Goal: Transaction & Acquisition: Purchase product/service

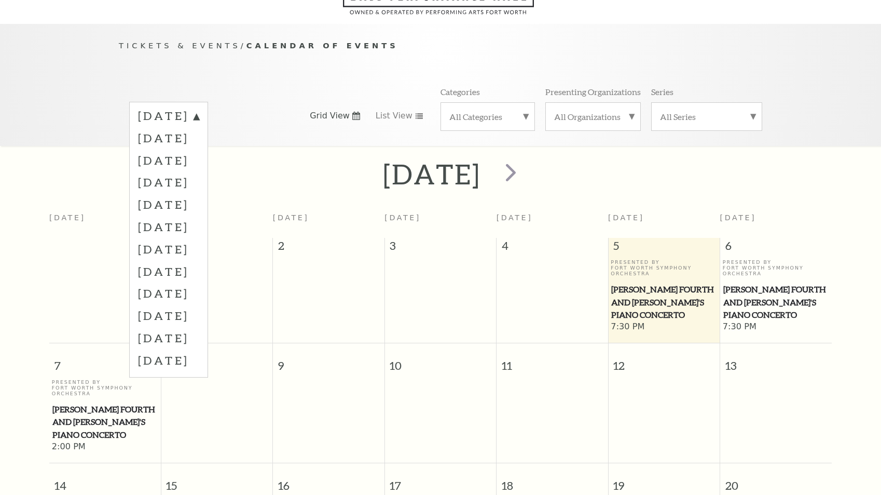
scroll to position [92, 0]
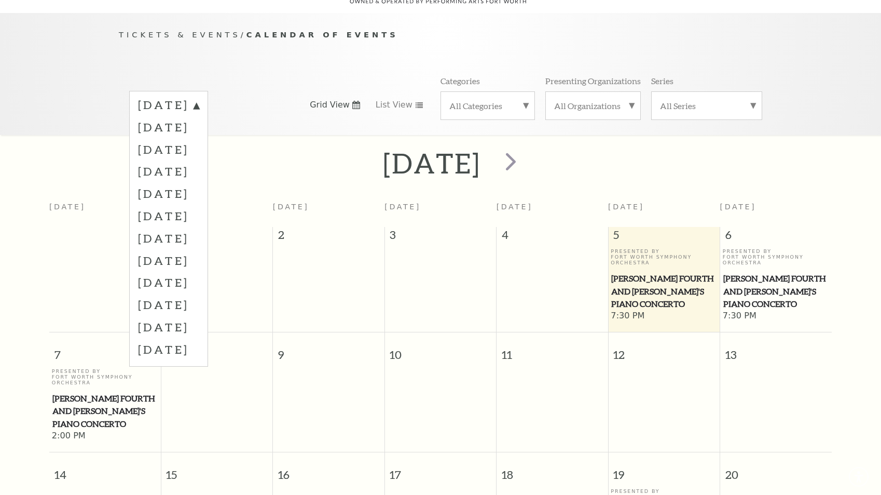
click at [652, 272] on span "[PERSON_NAME] Fourth and [PERSON_NAME]'s Piano Concerto" at bounding box center [663, 291] width 105 height 38
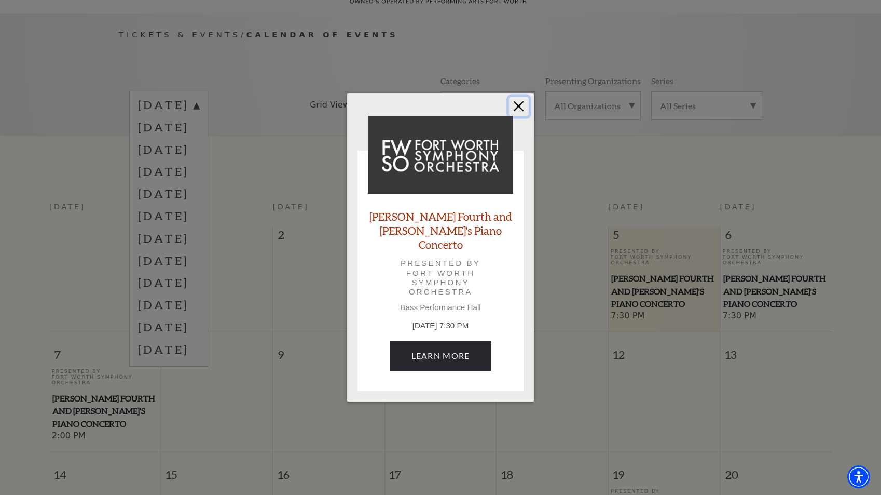
click at [516, 113] on button "Close" at bounding box center [519, 107] width 20 height 20
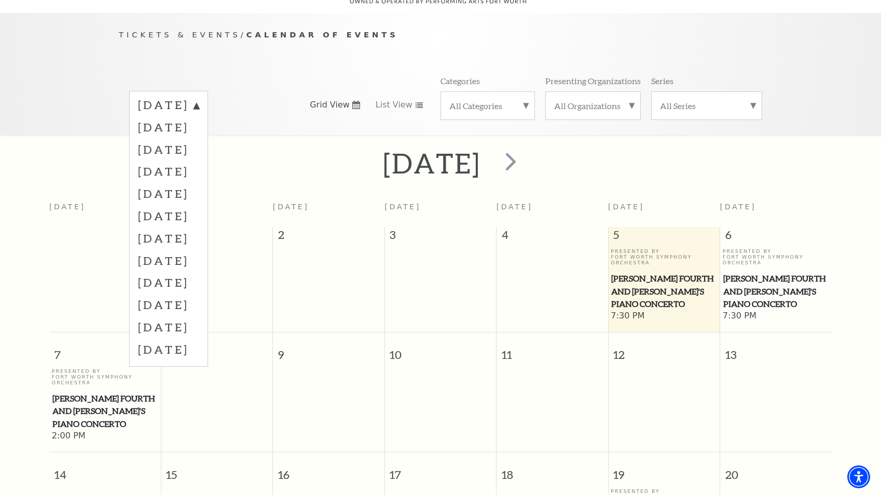
click at [80, 398] on span "[PERSON_NAME] Fourth and [PERSON_NAME]'s Piano Concerto" at bounding box center [104, 411] width 105 height 38
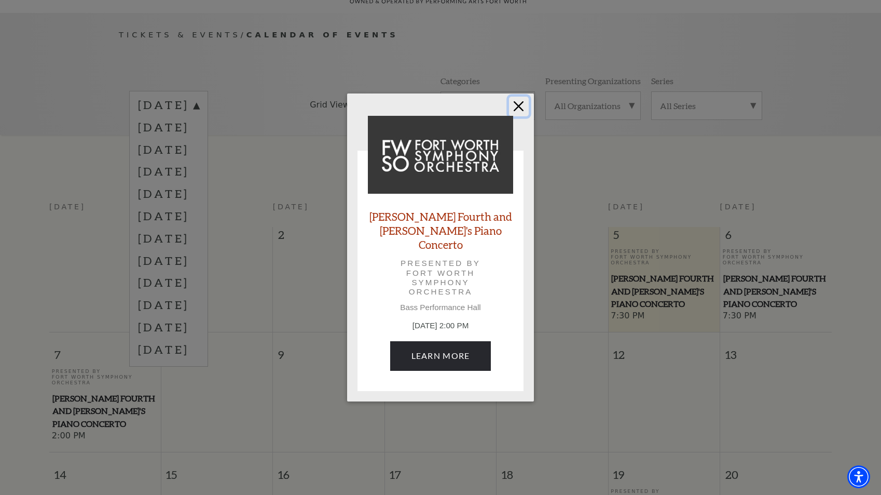
click at [517, 107] on button "Close" at bounding box center [519, 107] width 20 height 20
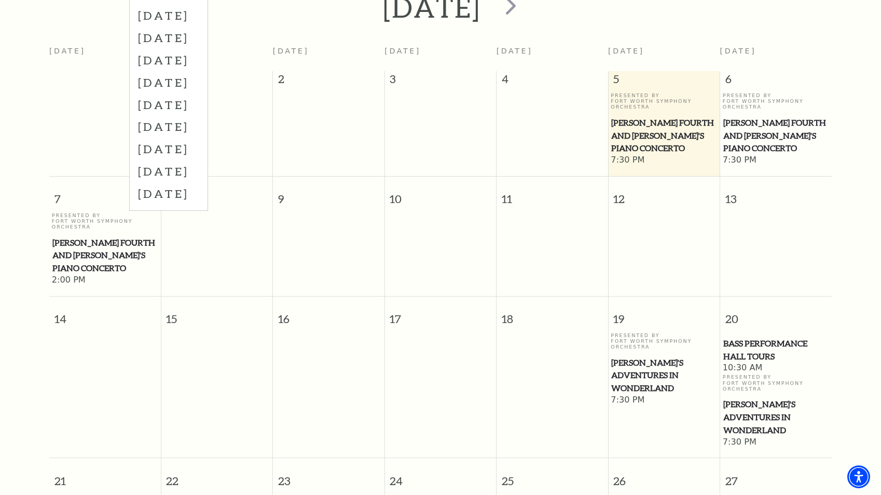
scroll to position [299, 0]
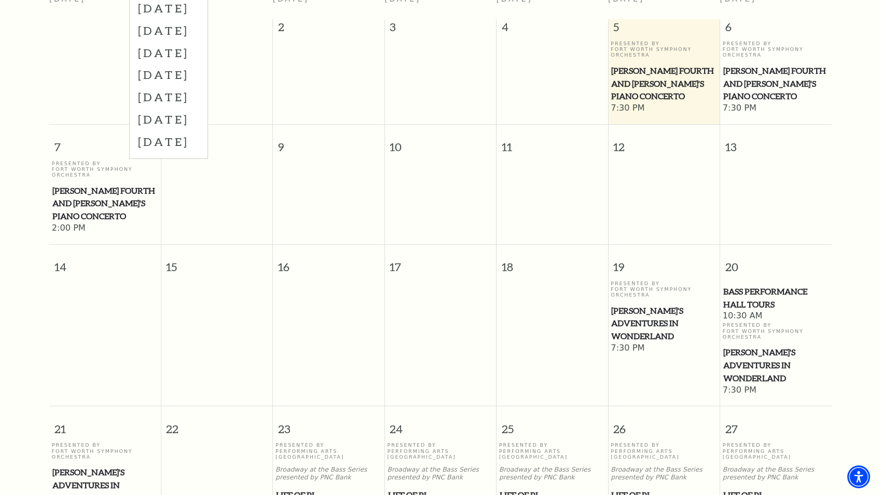
click at [647, 309] on span "[PERSON_NAME]'s Adventures in Wonderland" at bounding box center [663, 323] width 105 height 38
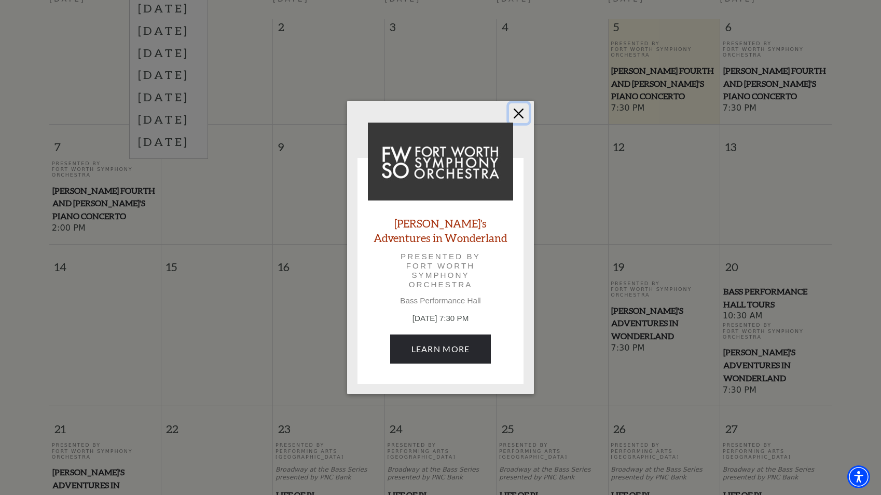
click at [519, 114] on button "Close" at bounding box center [519, 113] width 20 height 20
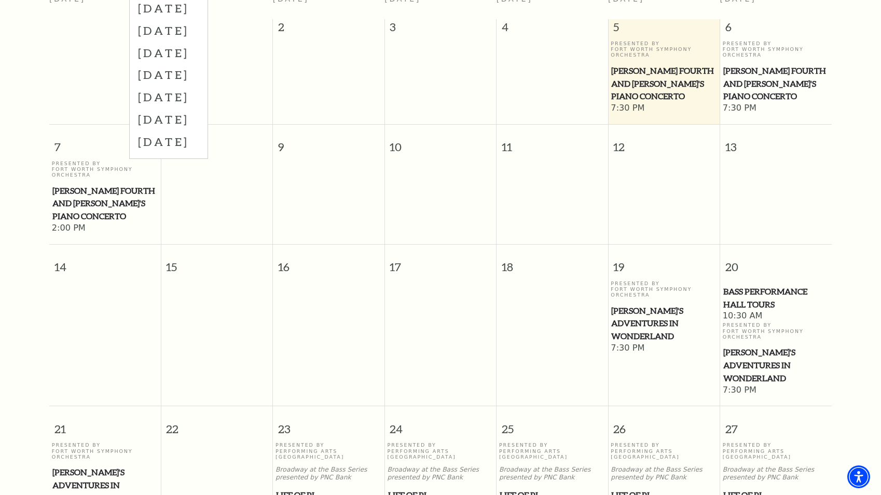
click at [752, 350] on span "[PERSON_NAME]'s Adventures in Wonderland" at bounding box center [775, 365] width 105 height 38
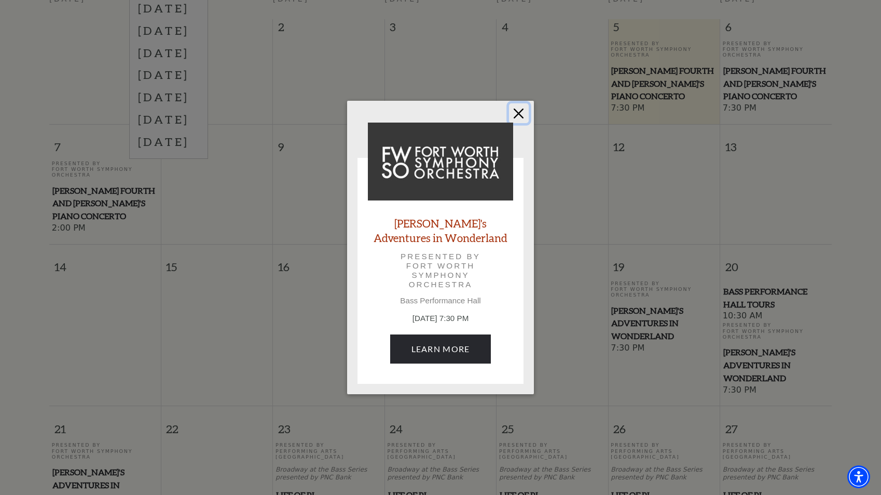
click at [523, 115] on button "Close" at bounding box center [519, 113] width 20 height 20
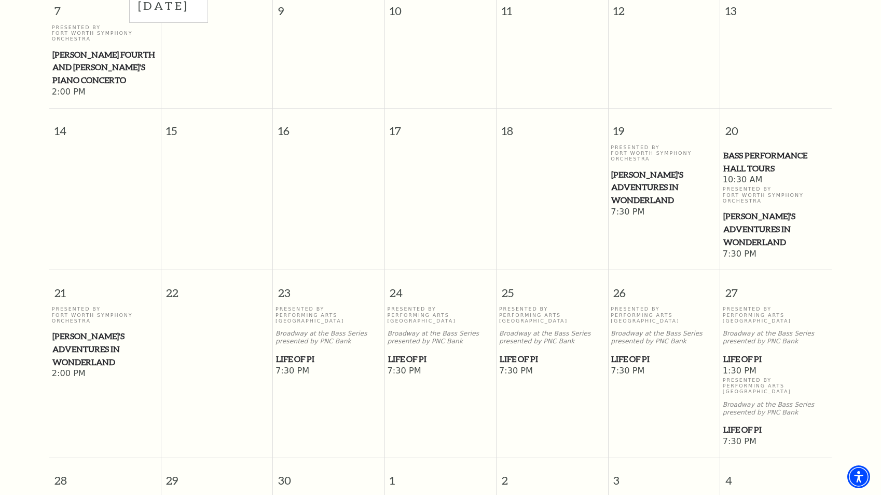
scroll to position [455, 0]
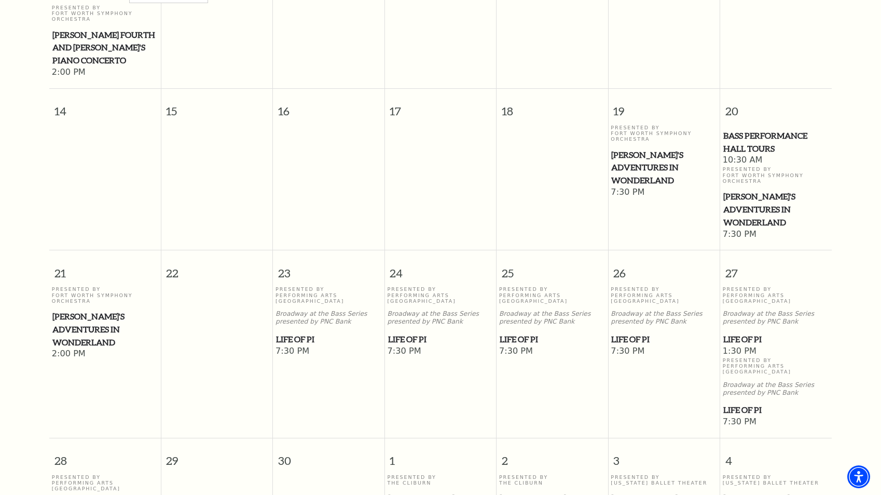
click at [521, 333] on span "Life of Pi" at bounding box center [552, 339] width 105 height 13
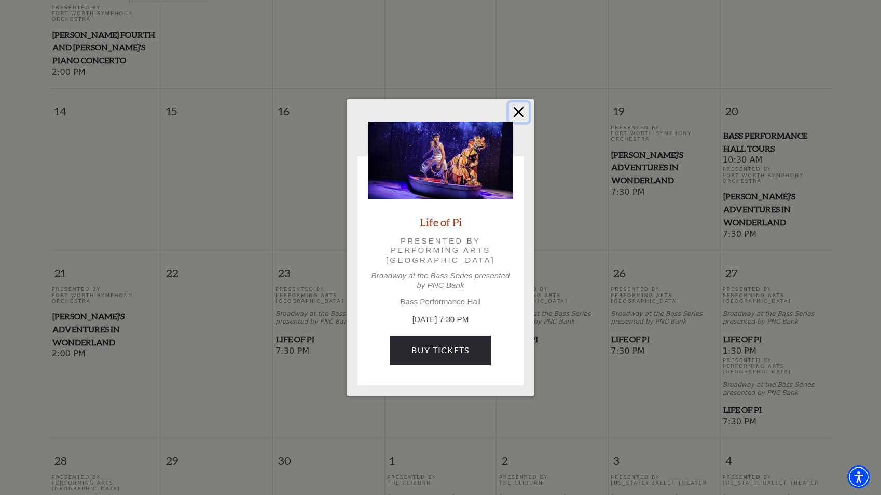
click at [517, 110] on button "Close" at bounding box center [519, 112] width 20 height 20
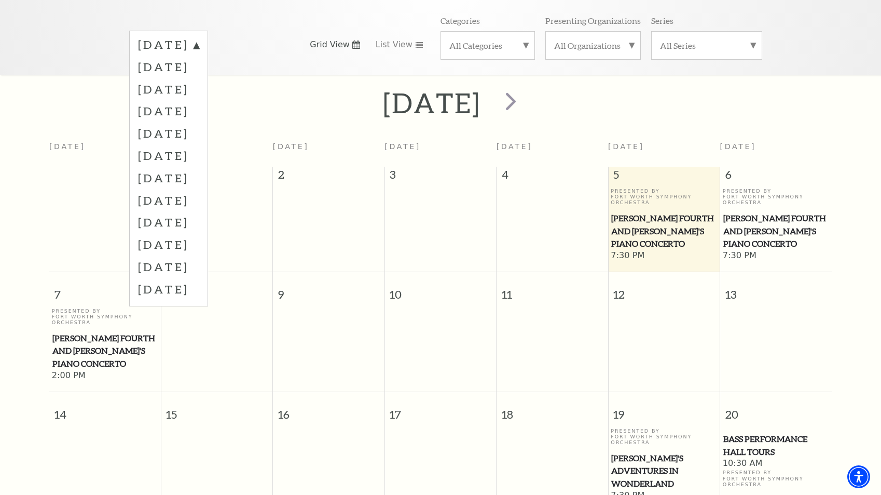
scroll to position [40, 0]
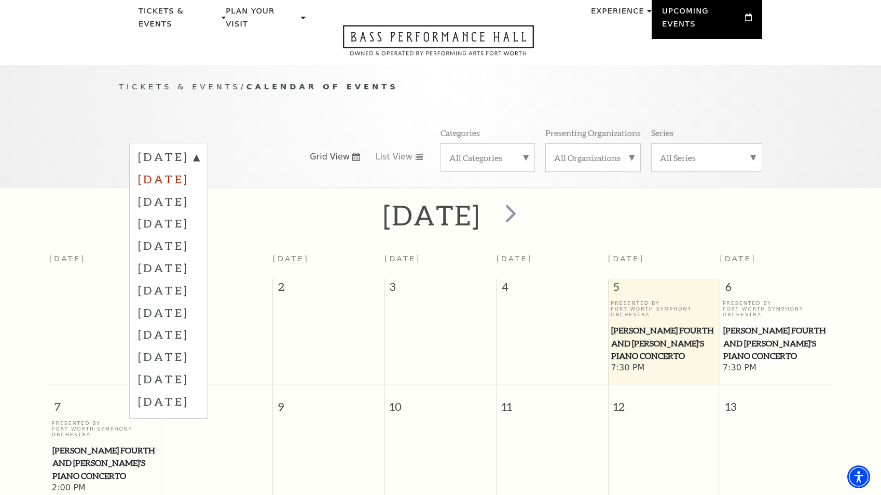
click at [177, 168] on label "[DATE]" at bounding box center [168, 179] width 61 height 22
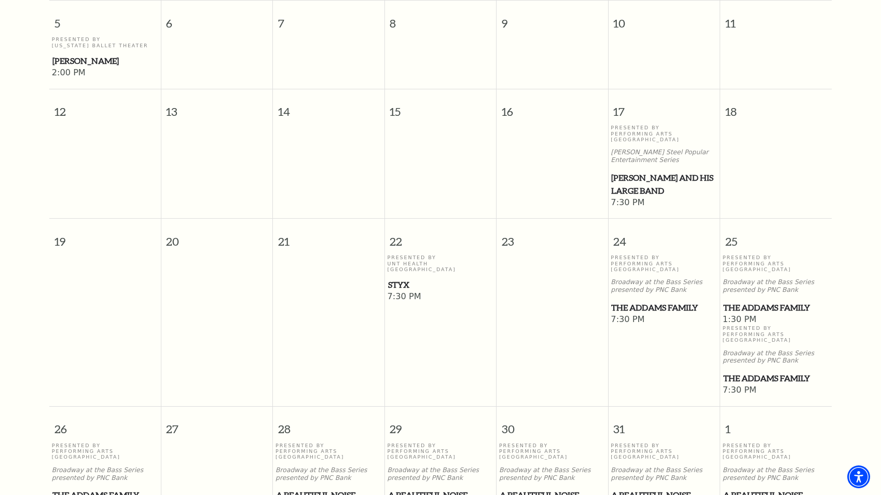
scroll to position [507, 0]
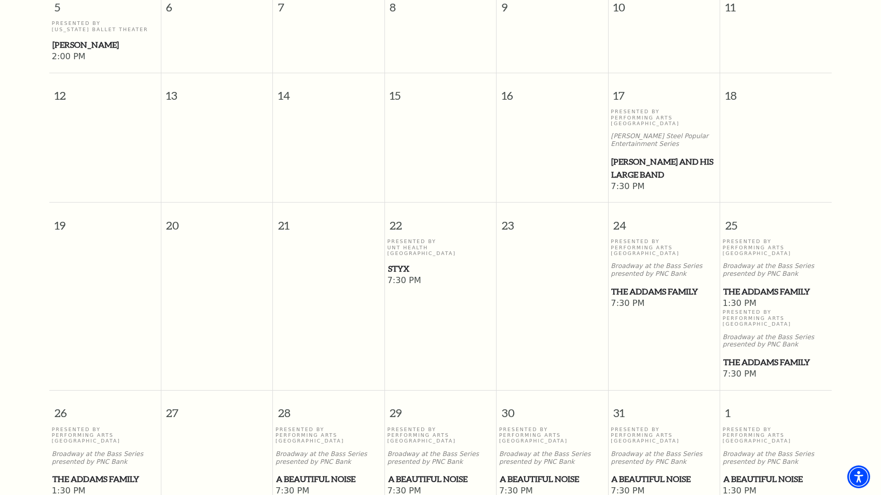
click at [747, 285] on span "The Addams Family" at bounding box center [775, 291] width 105 height 13
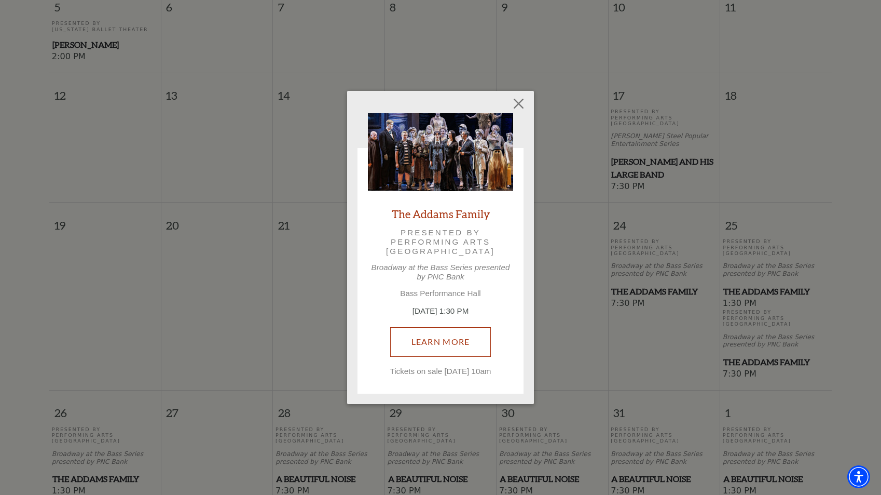
click at [432, 334] on link "Learn More" at bounding box center [440, 341] width 101 height 29
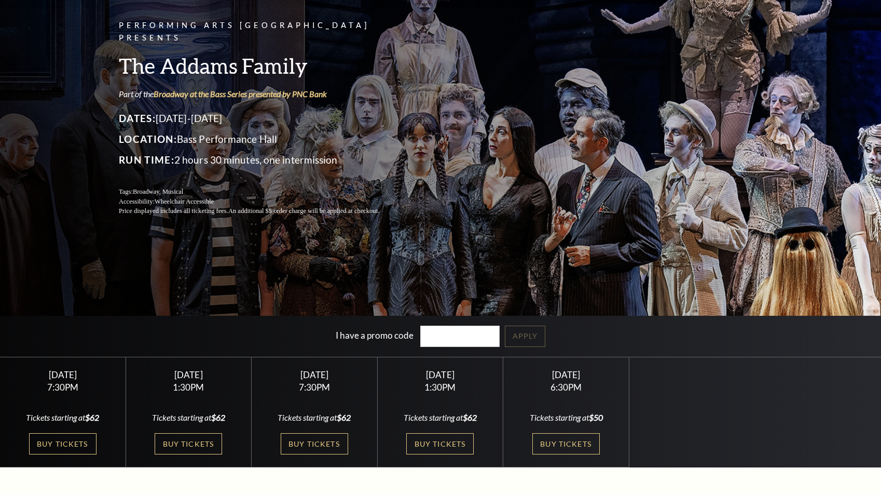
scroll to position [156, 0]
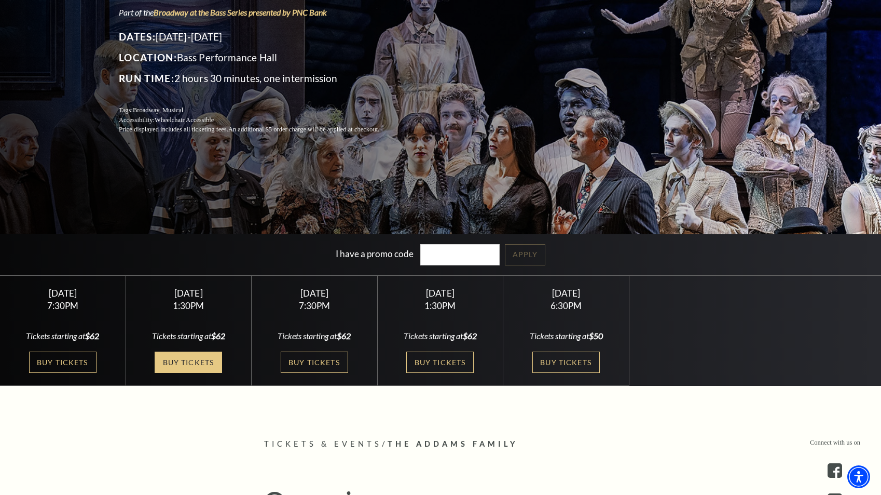
click at [181, 362] on link "Buy Tickets" at bounding box center [188, 361] width 67 height 21
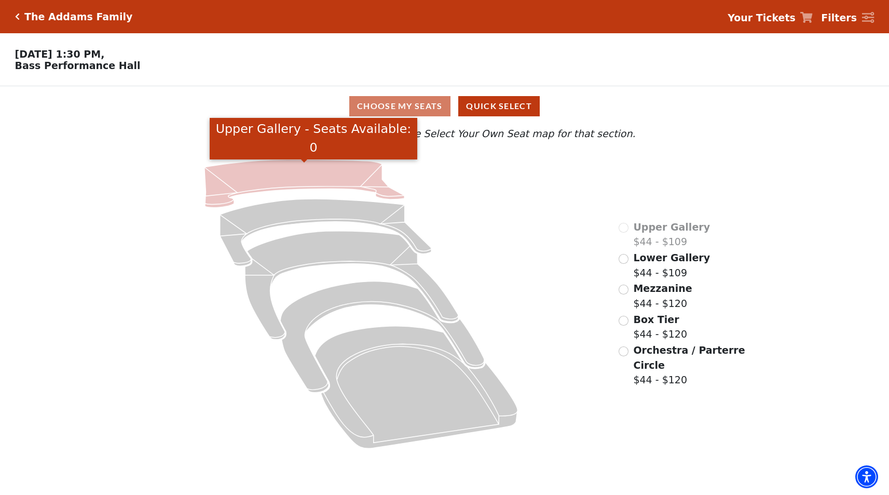
click at [297, 174] on icon "Upper Gallery - Seats Available: 0" at bounding box center [304, 183] width 200 height 48
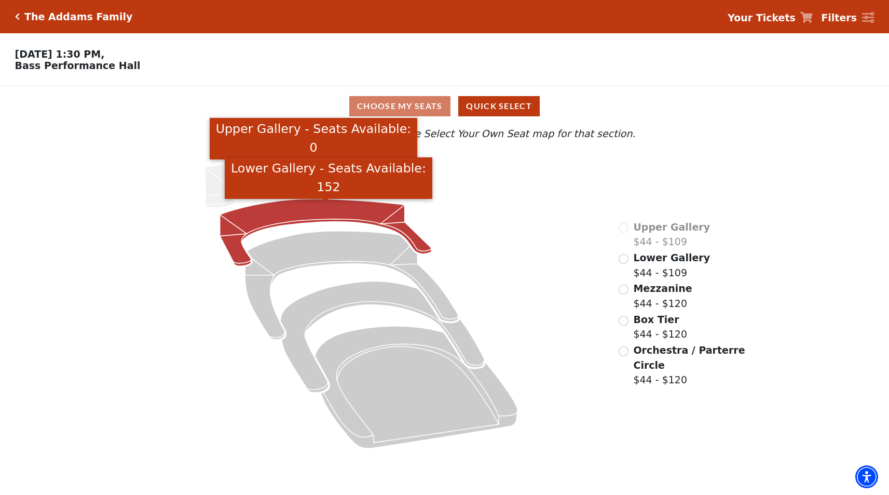
click at [340, 213] on icon "Lower Gallery - Seats Available: 152" at bounding box center [326, 232] width 212 height 67
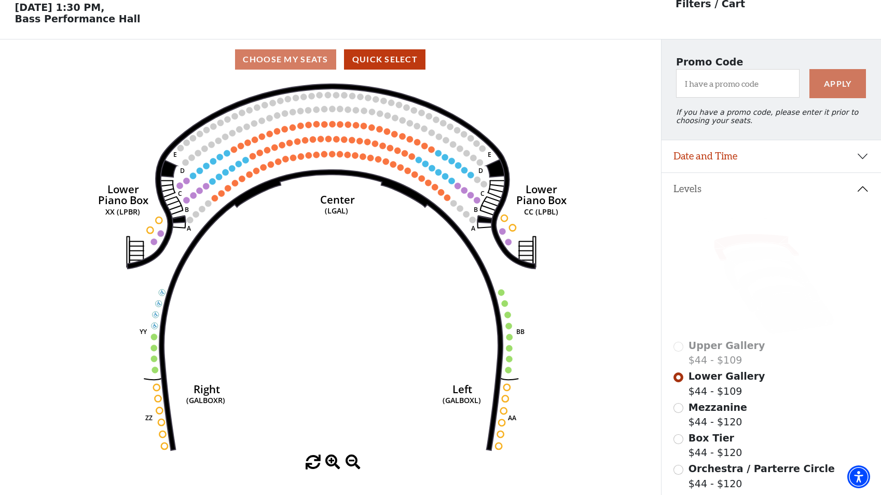
scroll to position [48, 0]
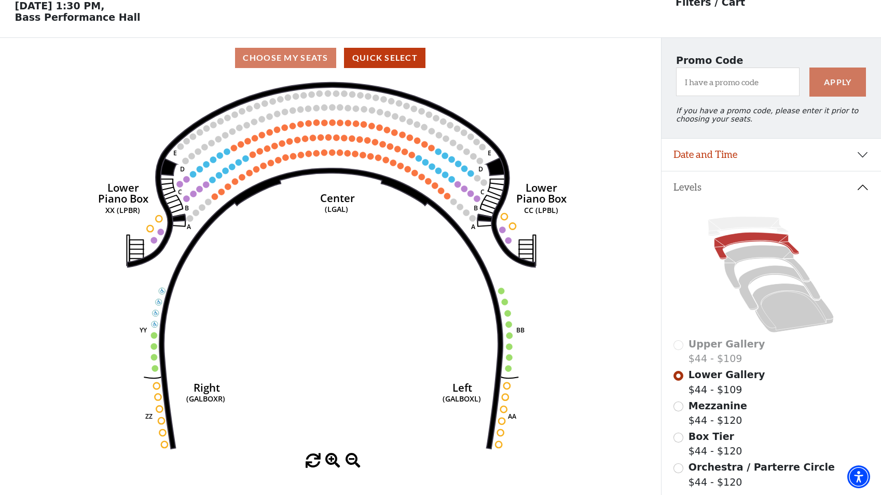
click at [584, 95] on icon "Right (GALBOXR) E D C B A E D C B A YY ZZ Left (GALBOXL) BB AA Center Lower Pia…" at bounding box center [330, 265] width 595 height 375
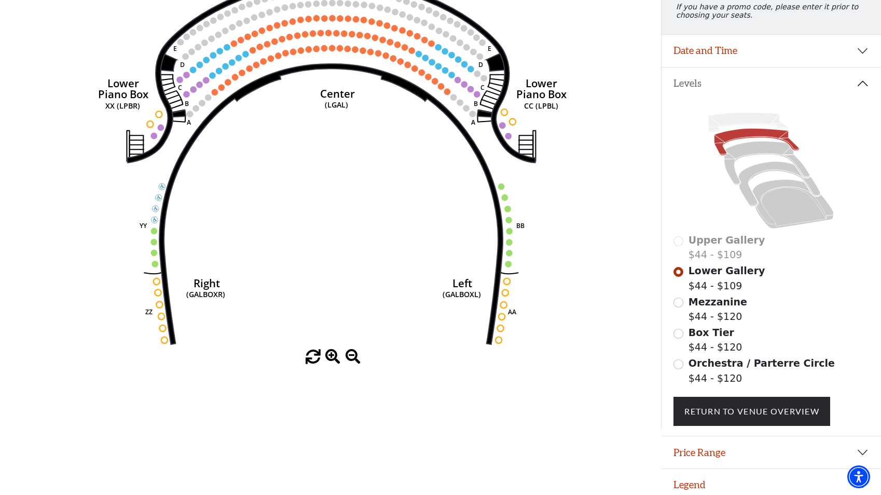
click at [686, 310] on div "Mezzanine $44 - $120" at bounding box center [771, 309] width 195 height 30
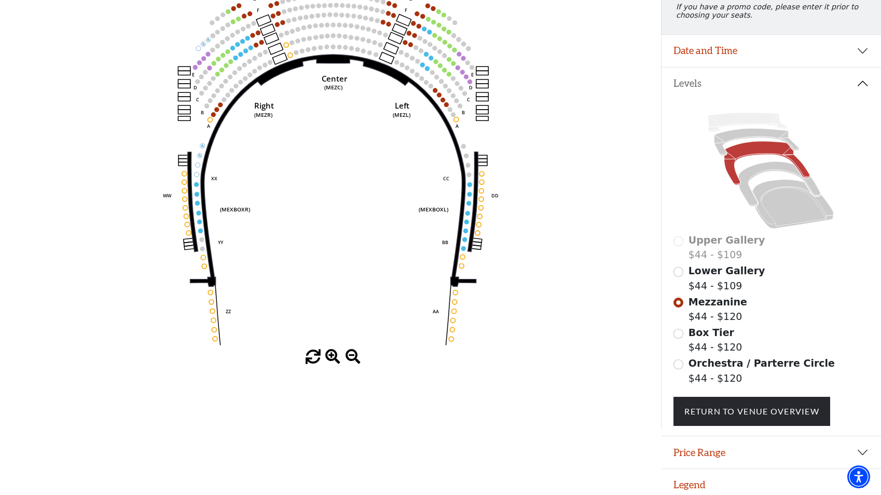
click at [695, 338] on span "Box Tier" at bounding box center [712, 331] width 46 height 11
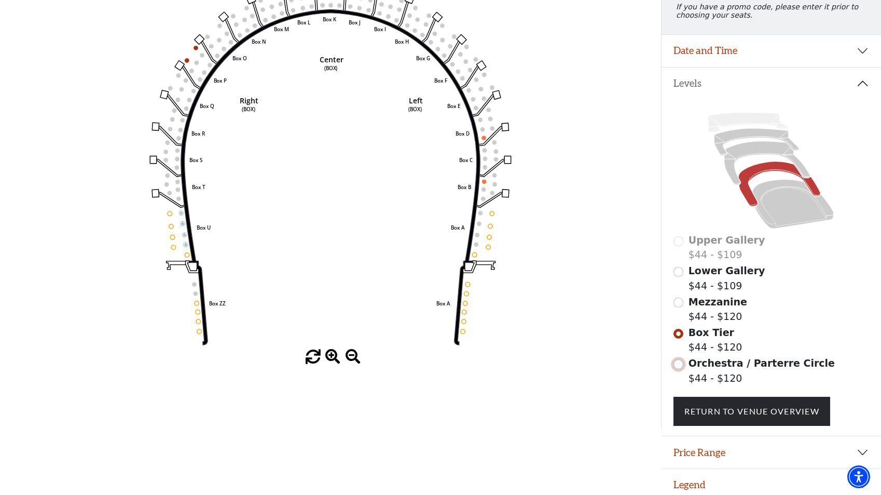
click at [682, 369] on input "Orchestra / Parterre Circle$44 - $120\a" at bounding box center [679, 364] width 10 height 10
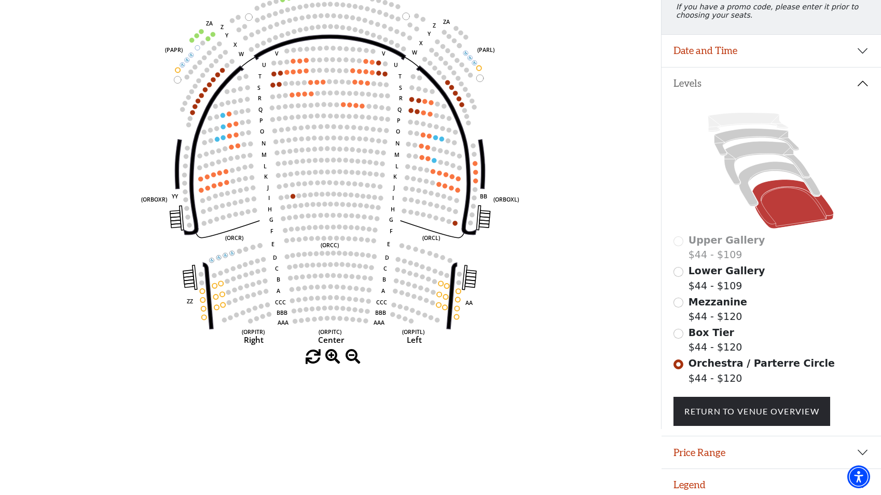
click at [704, 276] on span "Lower Gallery" at bounding box center [727, 270] width 77 height 11
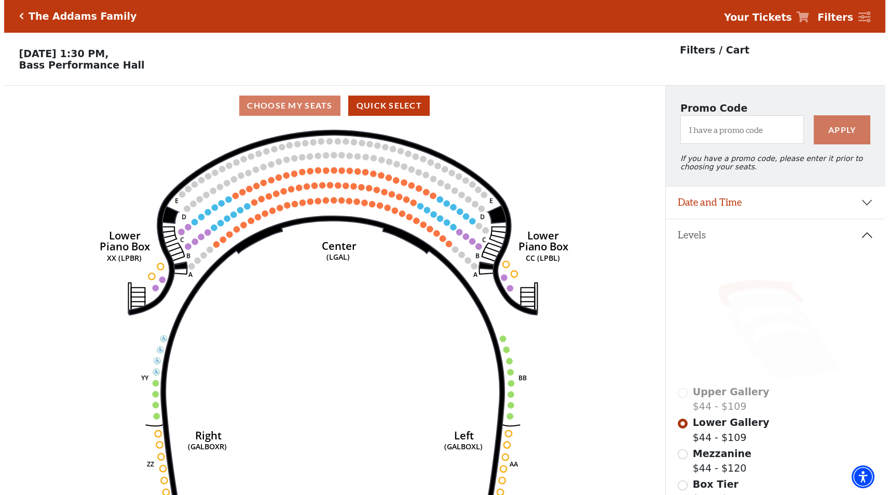
scroll to position [0, 0]
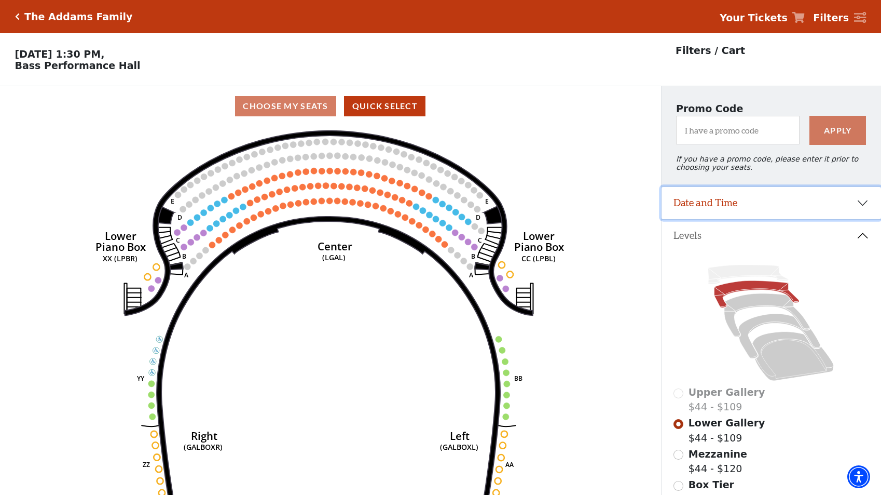
click at [847, 216] on button "Date and Time" at bounding box center [772, 203] width 220 height 32
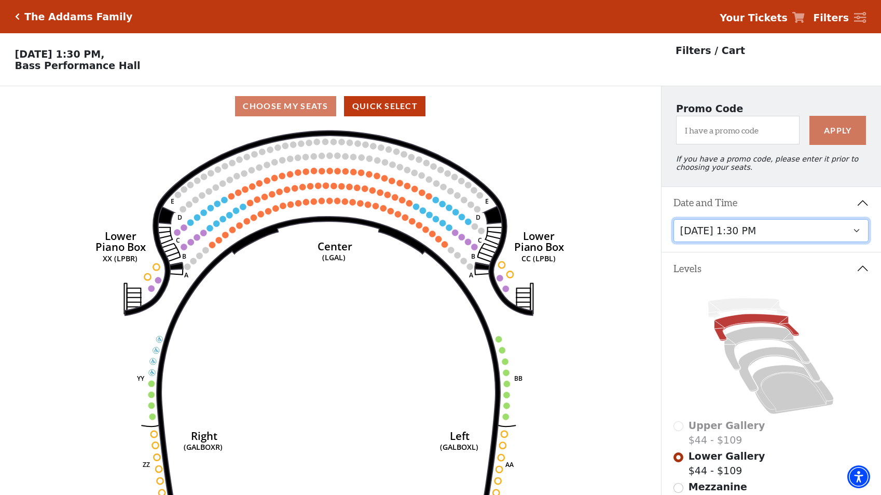
click at [825, 237] on select "Friday, October 24 at 7:30 PM Saturday, October 25 at 1:30 PM Saturday, October…" at bounding box center [771, 230] width 195 height 23
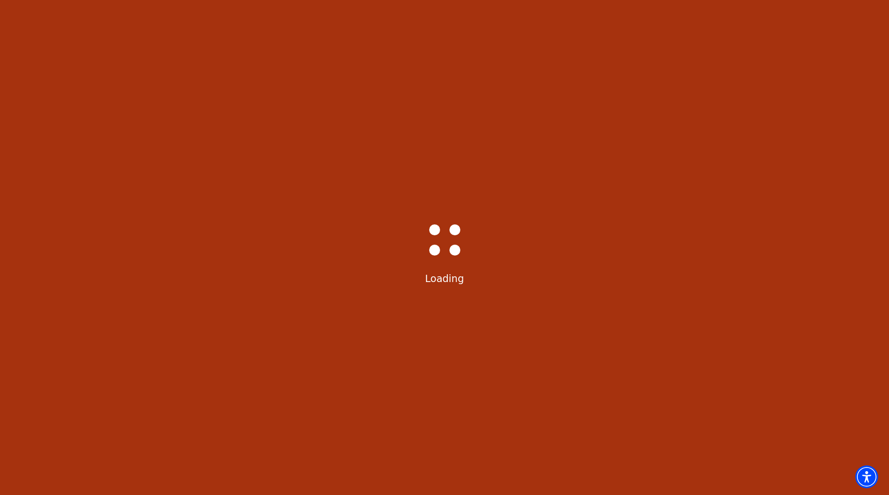
select select "6293"
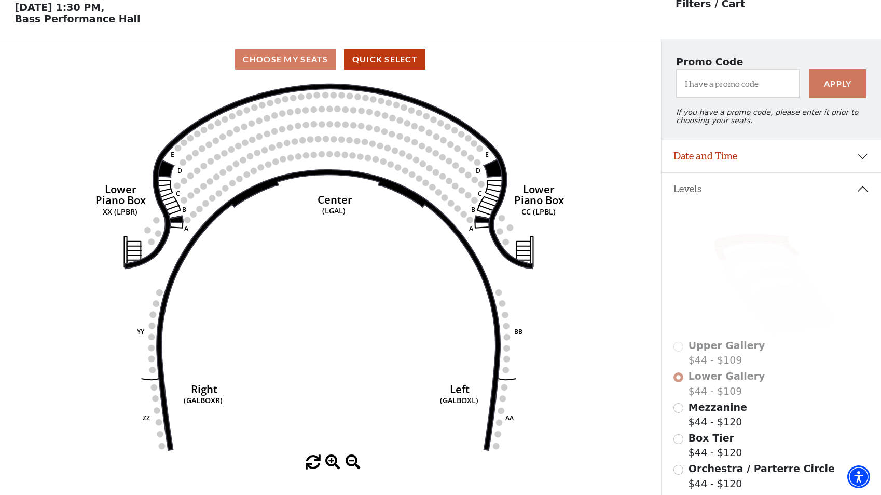
scroll to position [48, 0]
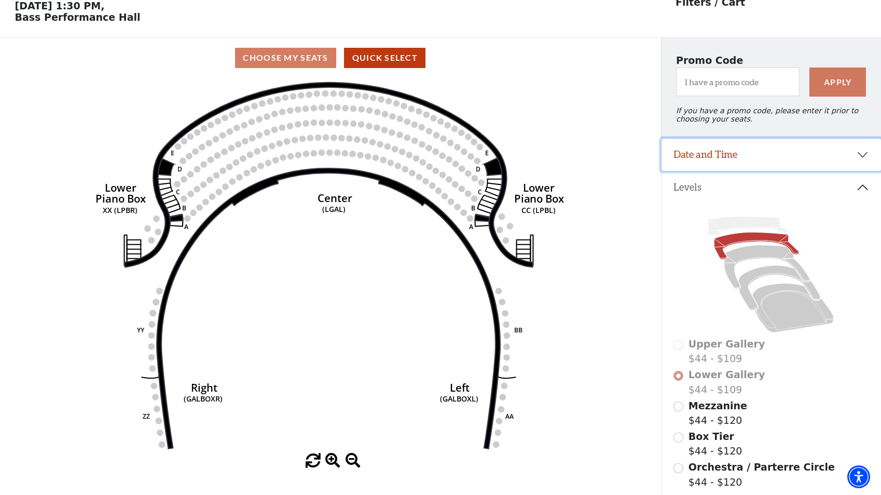
click at [840, 163] on button "Date and Time" at bounding box center [772, 155] width 220 height 32
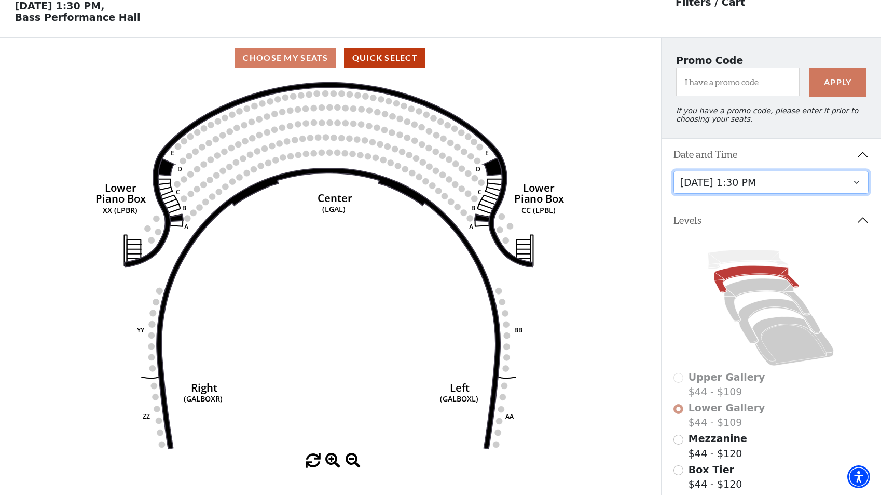
click at [811, 194] on select "Friday, October 24 at 7:30 PM Saturday, October 25 at 1:30 PM Saturday, October…" at bounding box center [771, 182] width 195 height 23
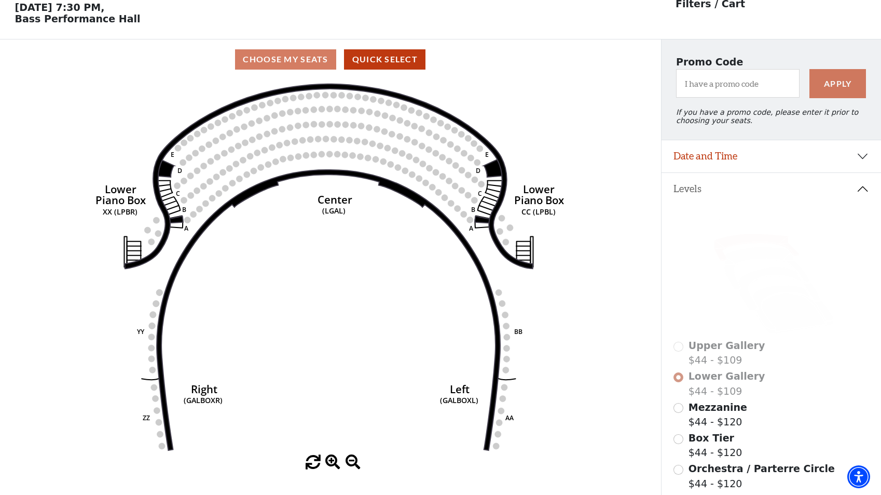
scroll to position [48, 0]
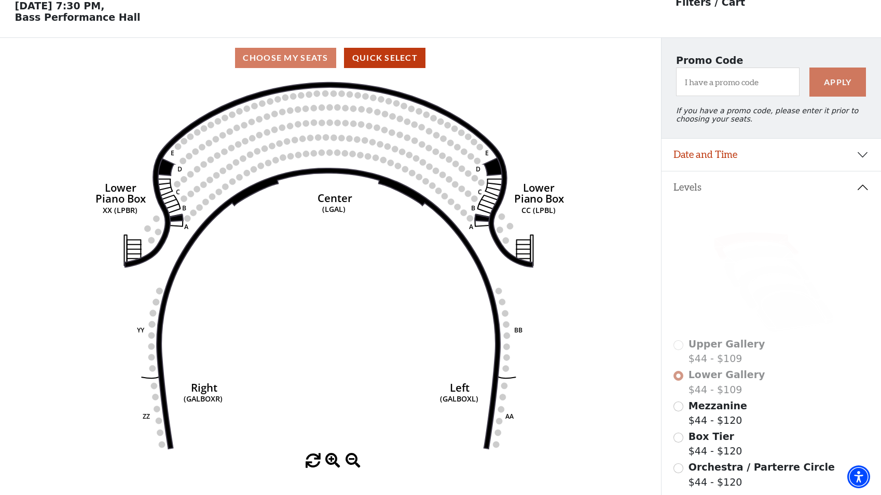
click at [687, 411] on div "Mezzanine $44 - $120" at bounding box center [771, 413] width 195 height 30
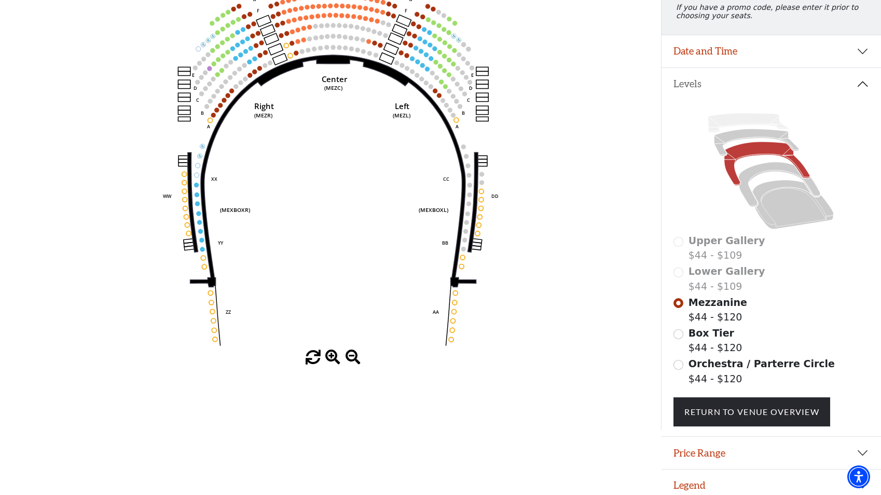
scroll to position [152, 0]
click at [701, 338] on span "Box Tier" at bounding box center [712, 331] width 46 height 11
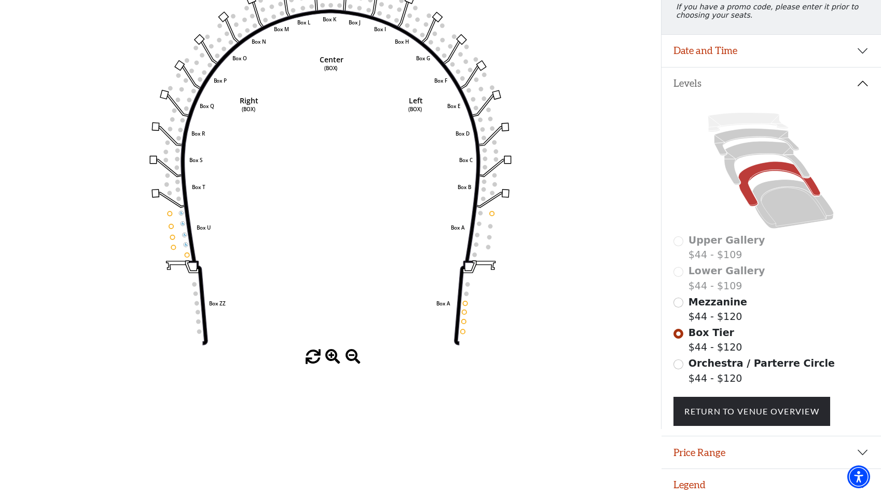
click at [694, 368] on span "Orchestra / Parterre Circle" at bounding box center [762, 362] width 146 height 11
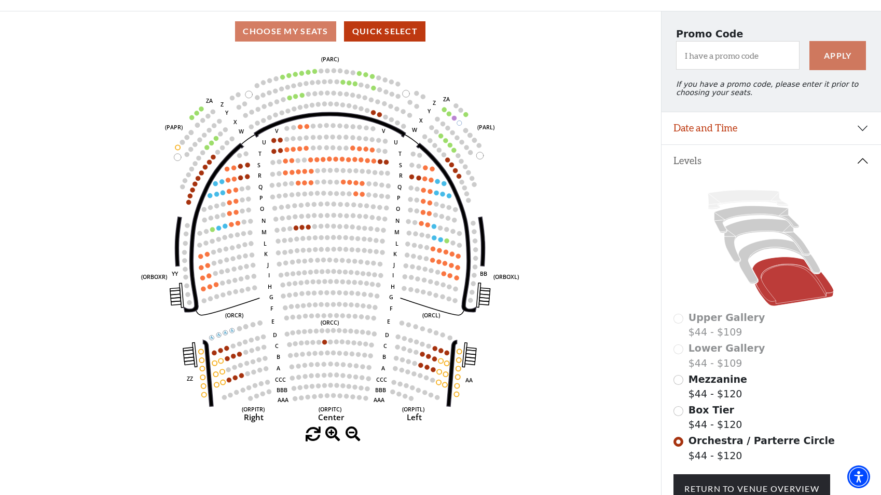
scroll to position [100, 0]
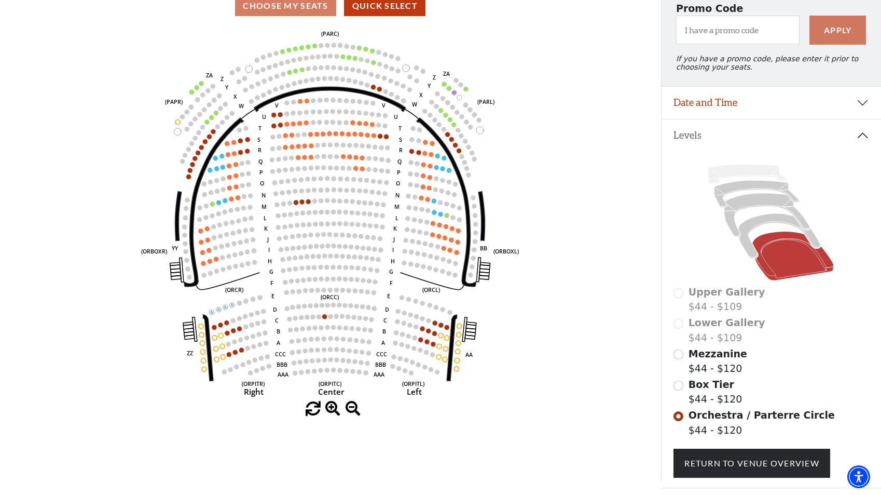
click at [694, 359] on span "Mezzanine" at bounding box center [718, 353] width 59 height 11
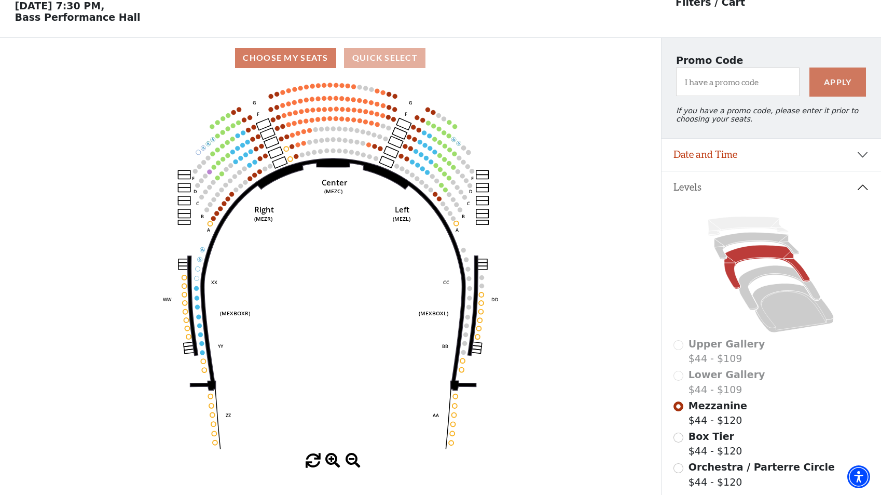
scroll to position [0, 0]
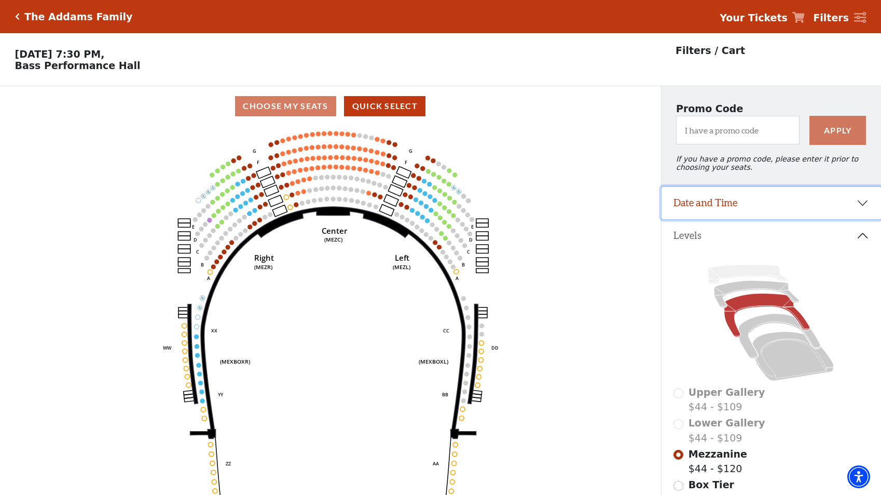
click at [812, 213] on button "Date and Time" at bounding box center [772, 203] width 220 height 32
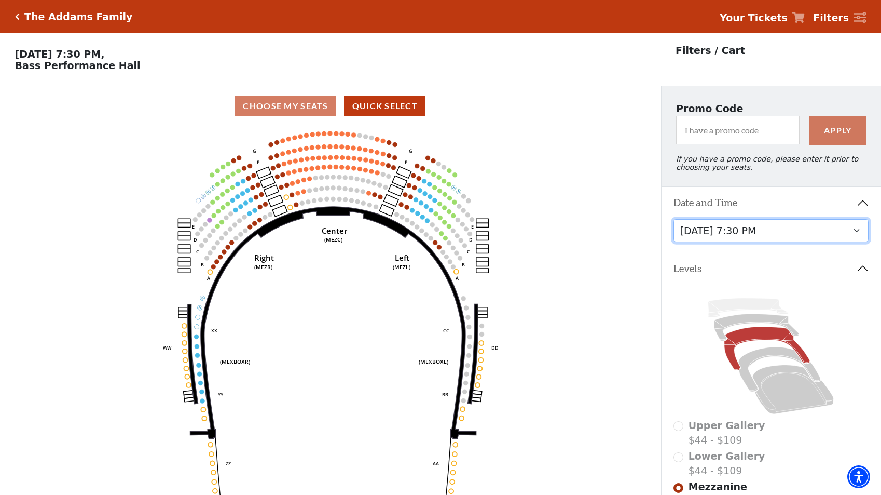
click at [796, 242] on select "Friday, October 24 at 7:30 PM Saturday, October 25 at 1:30 PM Saturday, October…" at bounding box center [771, 230] width 195 height 23
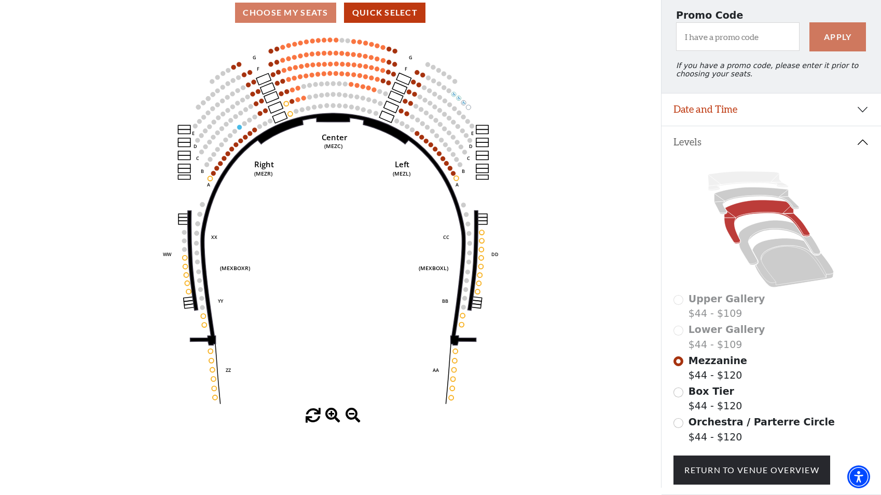
scroll to position [152, 0]
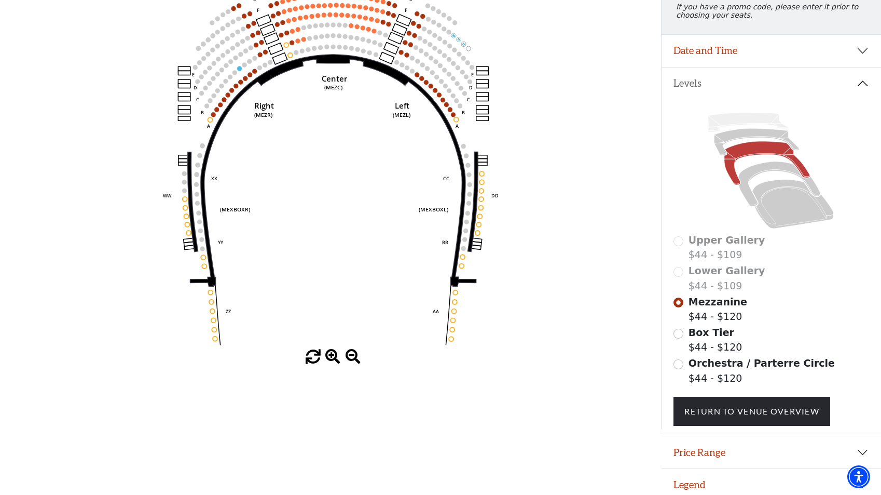
click at [689, 368] on span "Orchestra / Parterre Circle" at bounding box center [762, 362] width 146 height 11
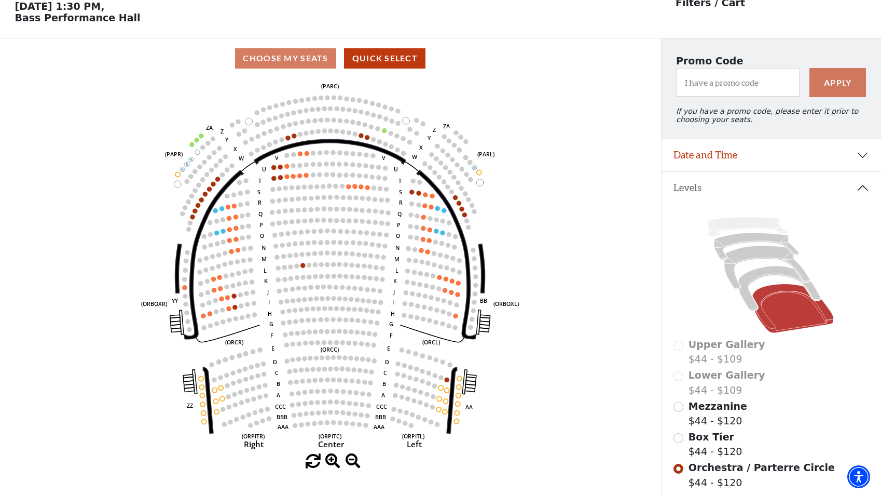
scroll to position [48, 0]
click at [679, 411] on input "Mezzanine$44 - $120\a" at bounding box center [679, 406] width 10 height 10
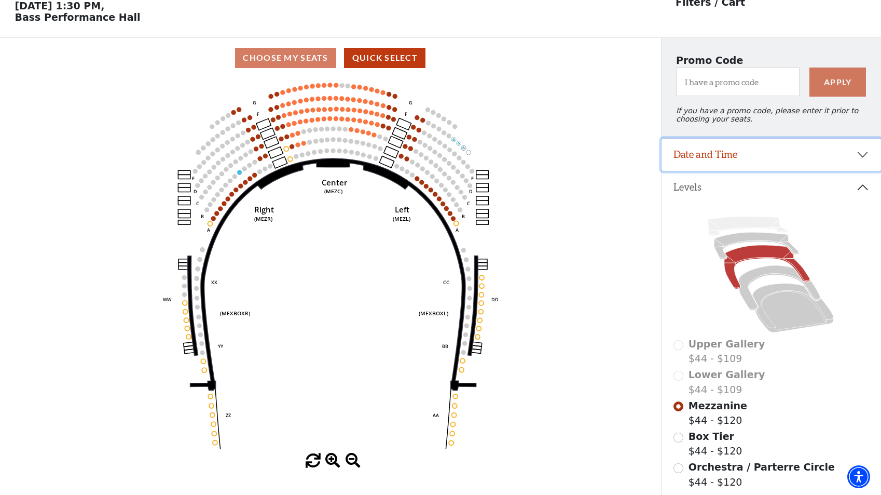
click at [783, 159] on button "Date and Time" at bounding box center [772, 155] width 220 height 32
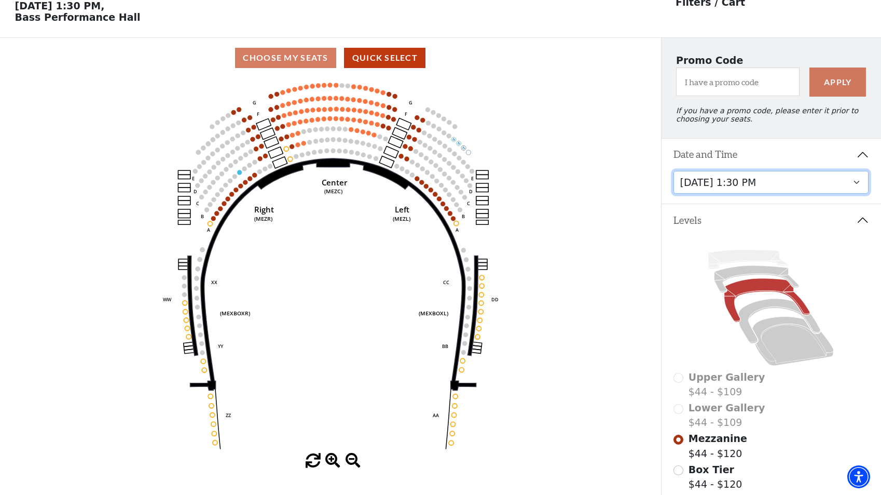
click at [789, 193] on select "Friday, October 24 at 7:30 PM Saturday, October 25 at 1:30 PM Saturday, October…" at bounding box center [771, 182] width 195 height 23
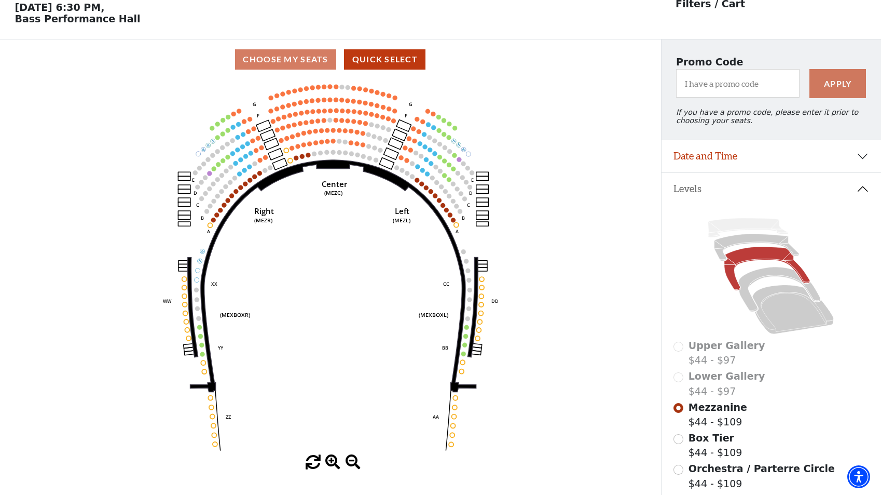
scroll to position [48, 0]
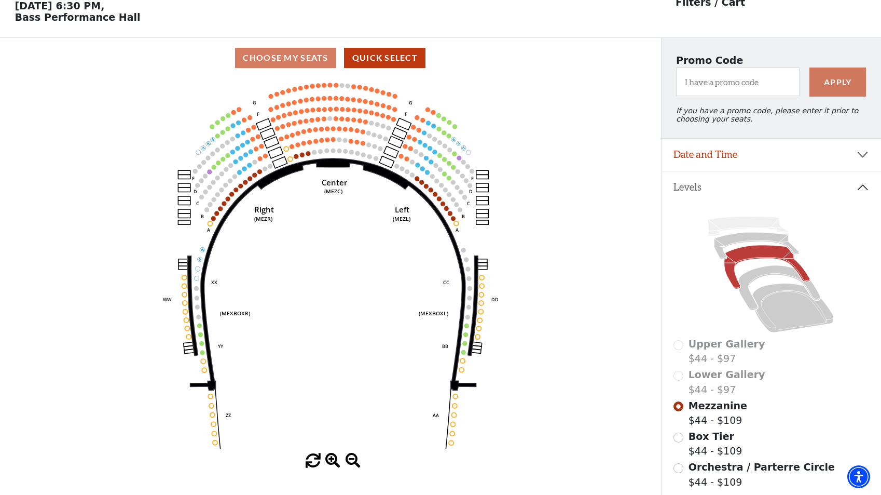
click at [685, 474] on div "Orchestra / Parterre Circle $44 - $109" at bounding box center [771, 474] width 195 height 30
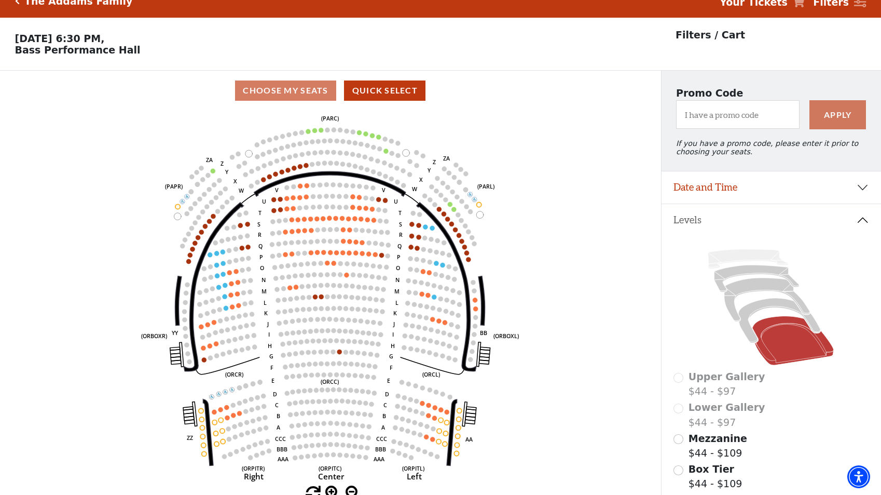
scroll to position [0, 0]
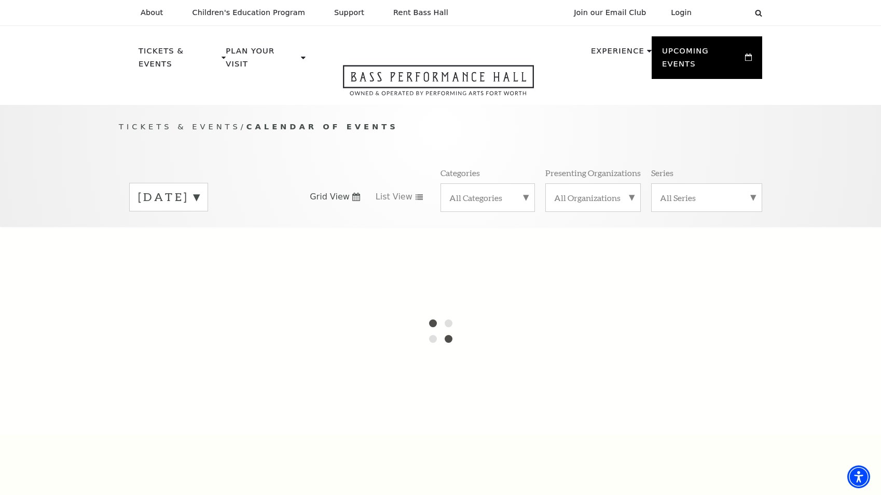
click at [199, 189] on label "[DATE]" at bounding box center [168, 197] width 61 height 16
click at [188, 252] on div at bounding box center [440, 331] width 881 height 208
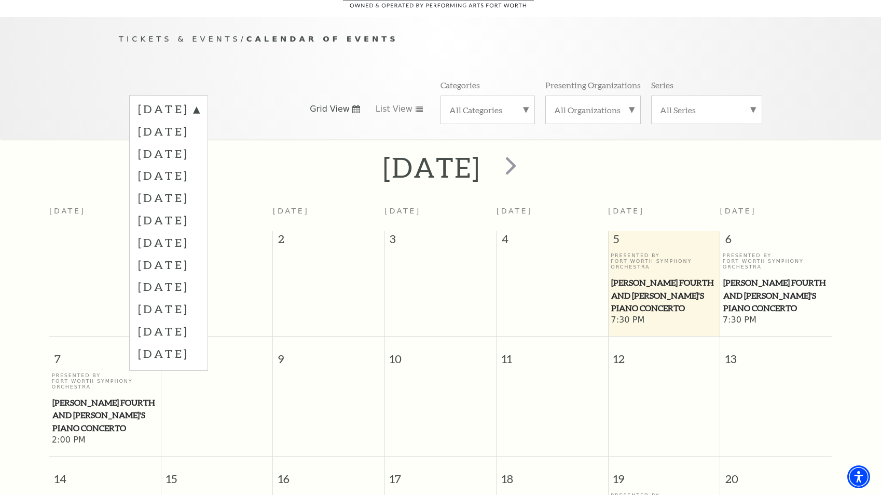
scroll to position [92, 0]
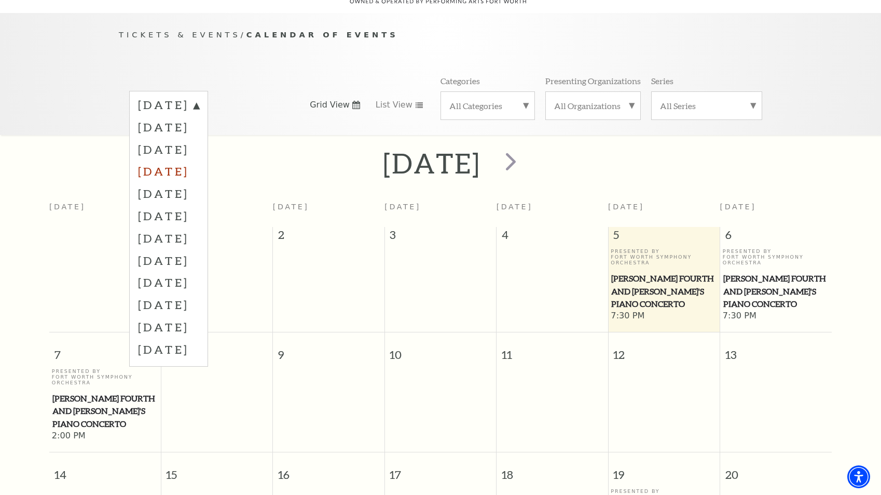
click at [199, 160] on label "[DATE]" at bounding box center [168, 171] width 61 height 22
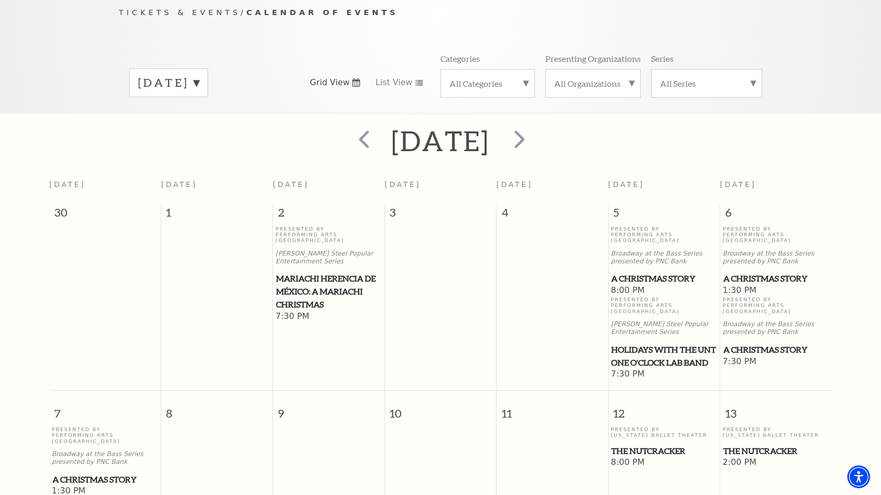
scroll to position [351, 0]
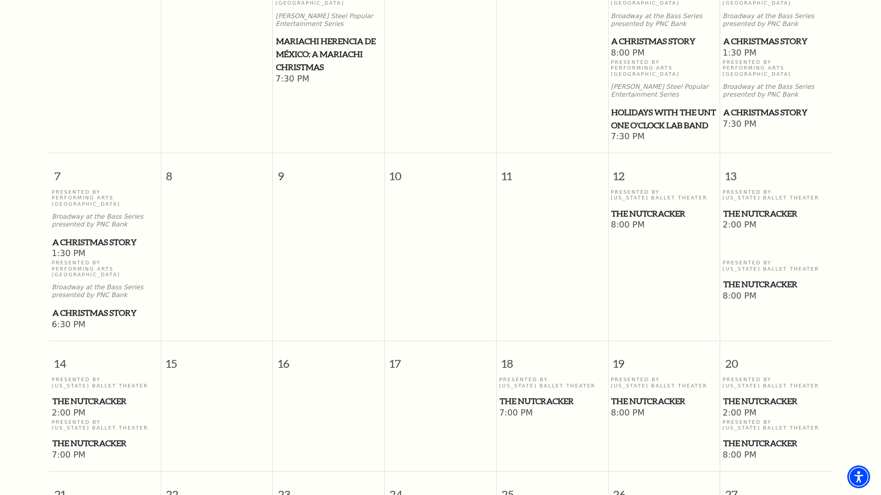
click at [630, 207] on span "The Nutcracker" at bounding box center [663, 213] width 105 height 13
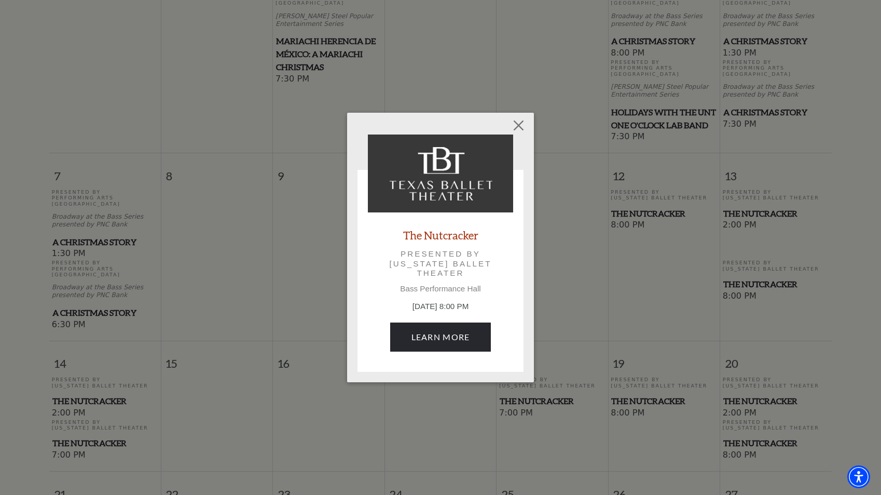
click at [447, 303] on p "[DATE] 8:00 PM" at bounding box center [440, 307] width 145 height 12
click at [444, 327] on link "Learn More" at bounding box center [440, 336] width 101 height 29
